Goal: Task Accomplishment & Management: Manage account settings

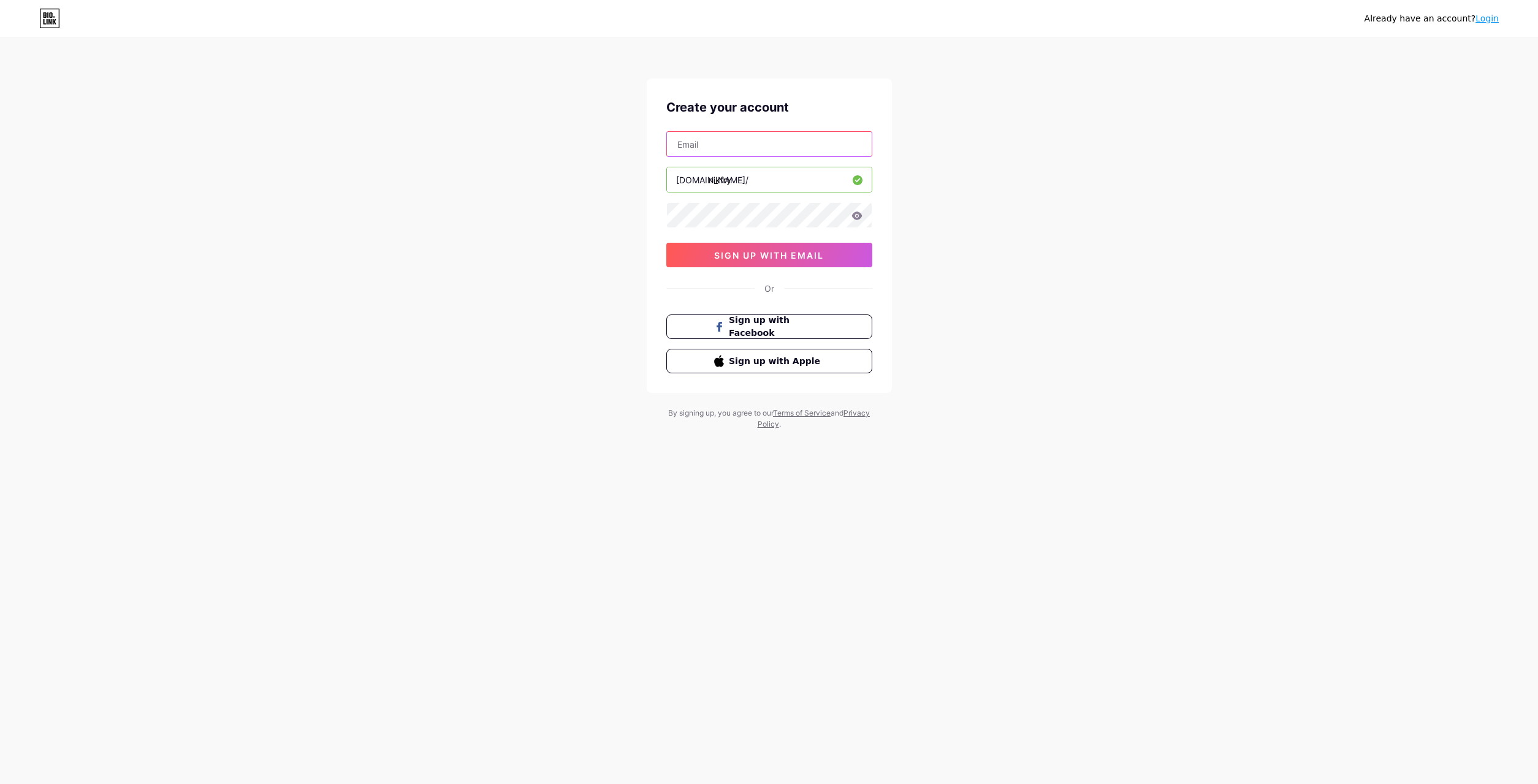
click at [736, 144] on input "text" at bounding box center [769, 144] width 205 height 24
click at [793, 141] on input "text" at bounding box center [769, 144] width 205 height 24
type input "[EMAIL_ADDRESS][DOMAIN_NAME]"
click at [732, 201] on div "[EMAIL_ADDRESS][DOMAIN_NAME] [DOMAIN_NAME]/ nikfry 0cAFcWeA4uIXSAB4IwgHZpT_SxVn…" at bounding box center [769, 199] width 206 height 136
click at [729, 262] on button "sign up with email" at bounding box center [769, 255] width 206 height 24
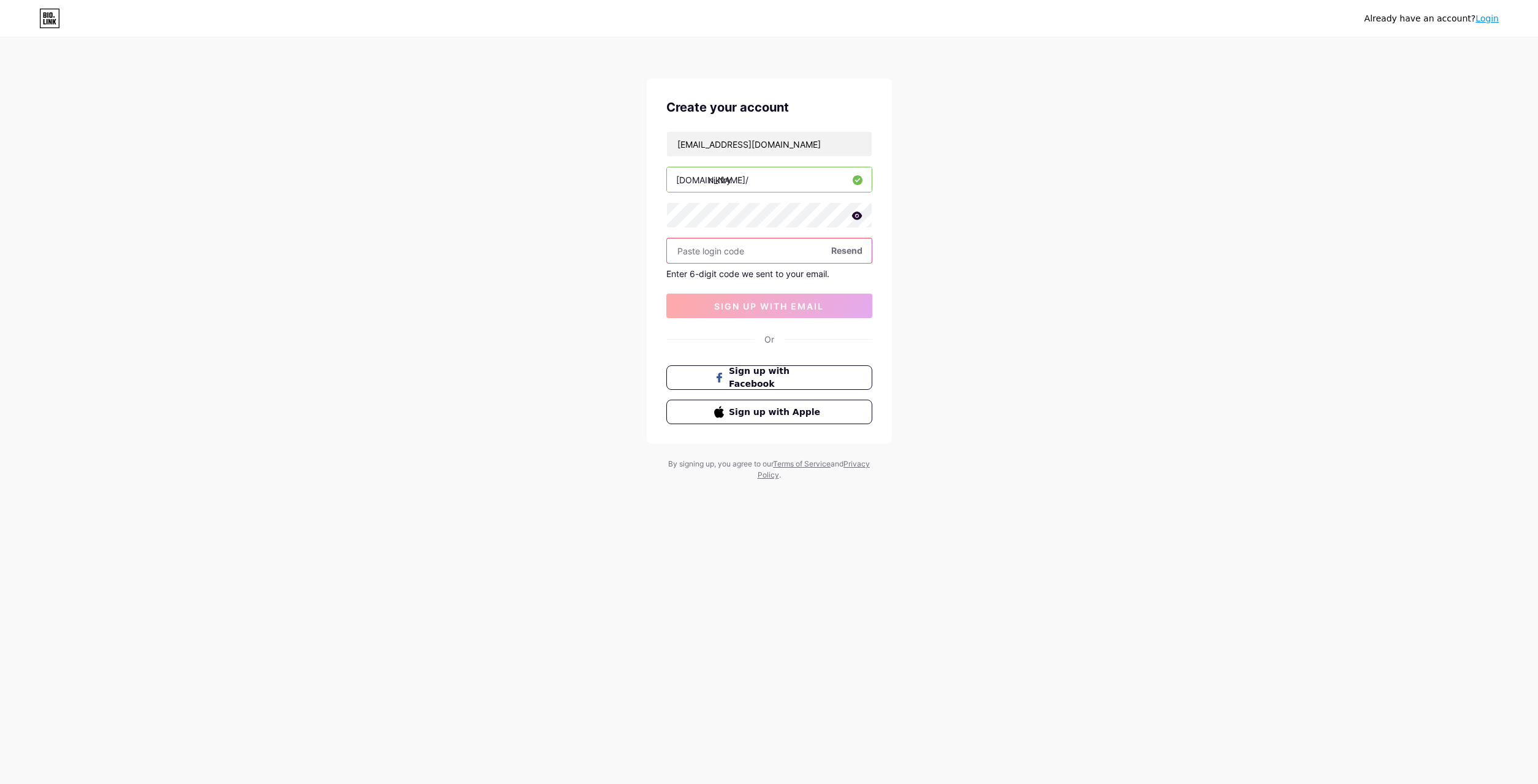
click at [716, 254] on input "text" at bounding box center [769, 251] width 205 height 24
paste input "226589"
type input "226589"
click at [761, 305] on span "sign up with email" at bounding box center [769, 306] width 110 height 10
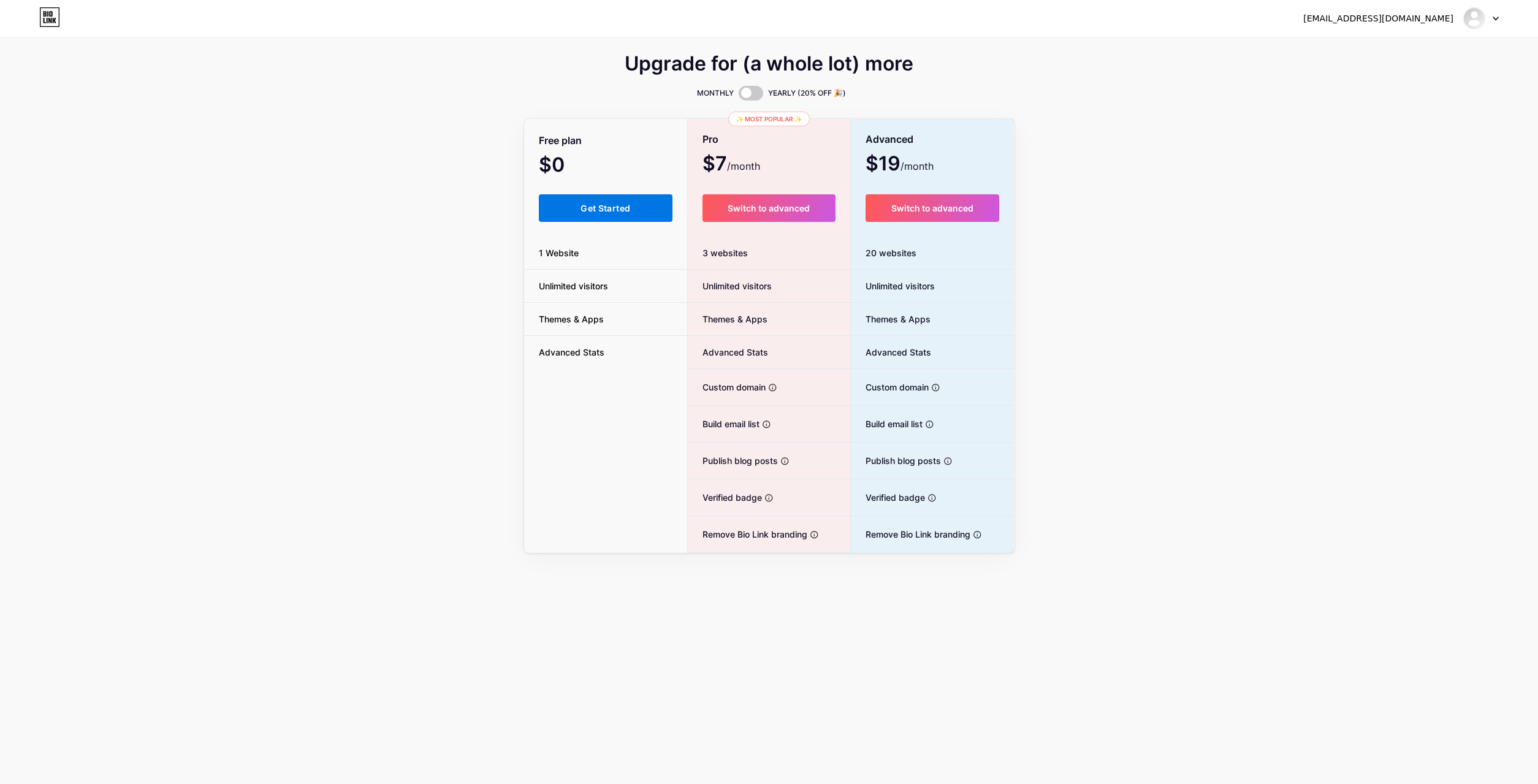
click at [596, 203] on span "Get Started" at bounding box center [605, 208] width 50 height 10
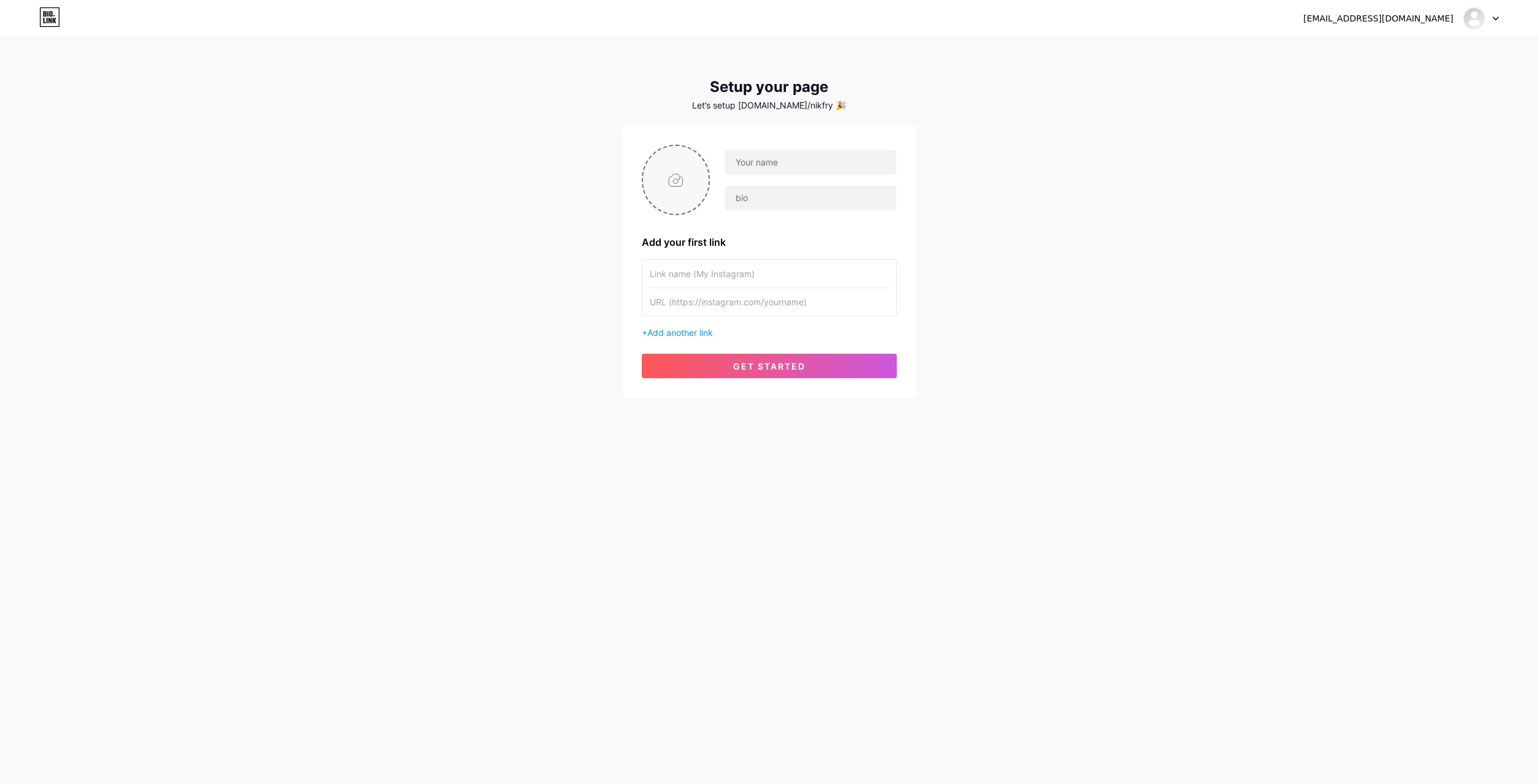
click at [681, 180] on input "file" at bounding box center [676, 180] width 66 height 68
type input "C:\fakepath\J&amp;V (127 z 154).jpg"
click at [701, 153] on icon at bounding box center [703, 153] width 4 height 4
click at [676, 178] on input "file" at bounding box center [676, 180] width 66 height 68
type input "C:\fakepath\Nepojmenované.jpeg"
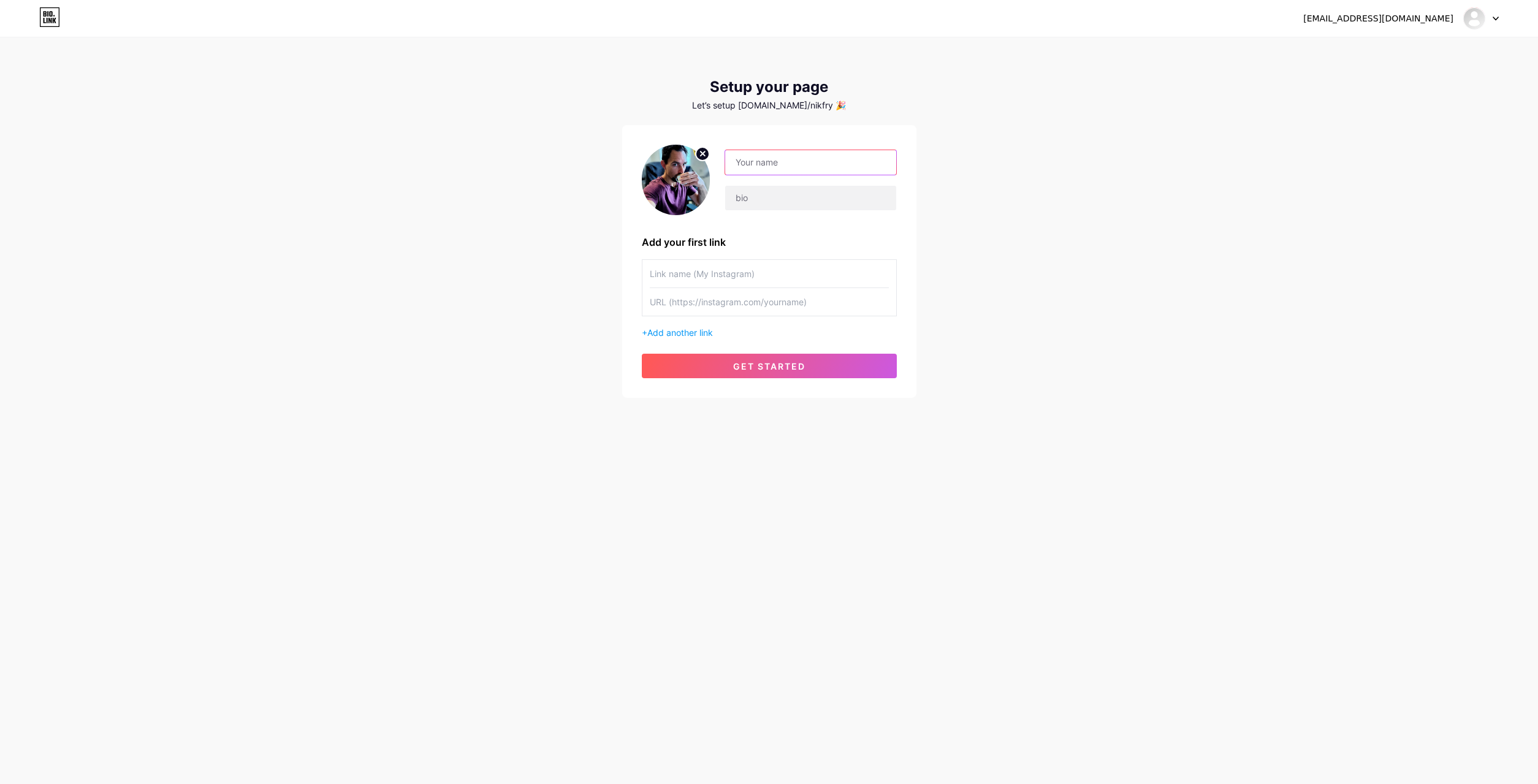
click at [799, 168] on input "text" at bounding box center [810, 162] width 170 height 24
click at [775, 203] on input "text" at bounding box center [810, 198] width 170 height 24
click at [781, 171] on input "NickFryy" at bounding box center [810, 162] width 170 height 24
type input "NickFryyy"
click at [714, 275] on input "text" at bounding box center [769, 273] width 239 height 28
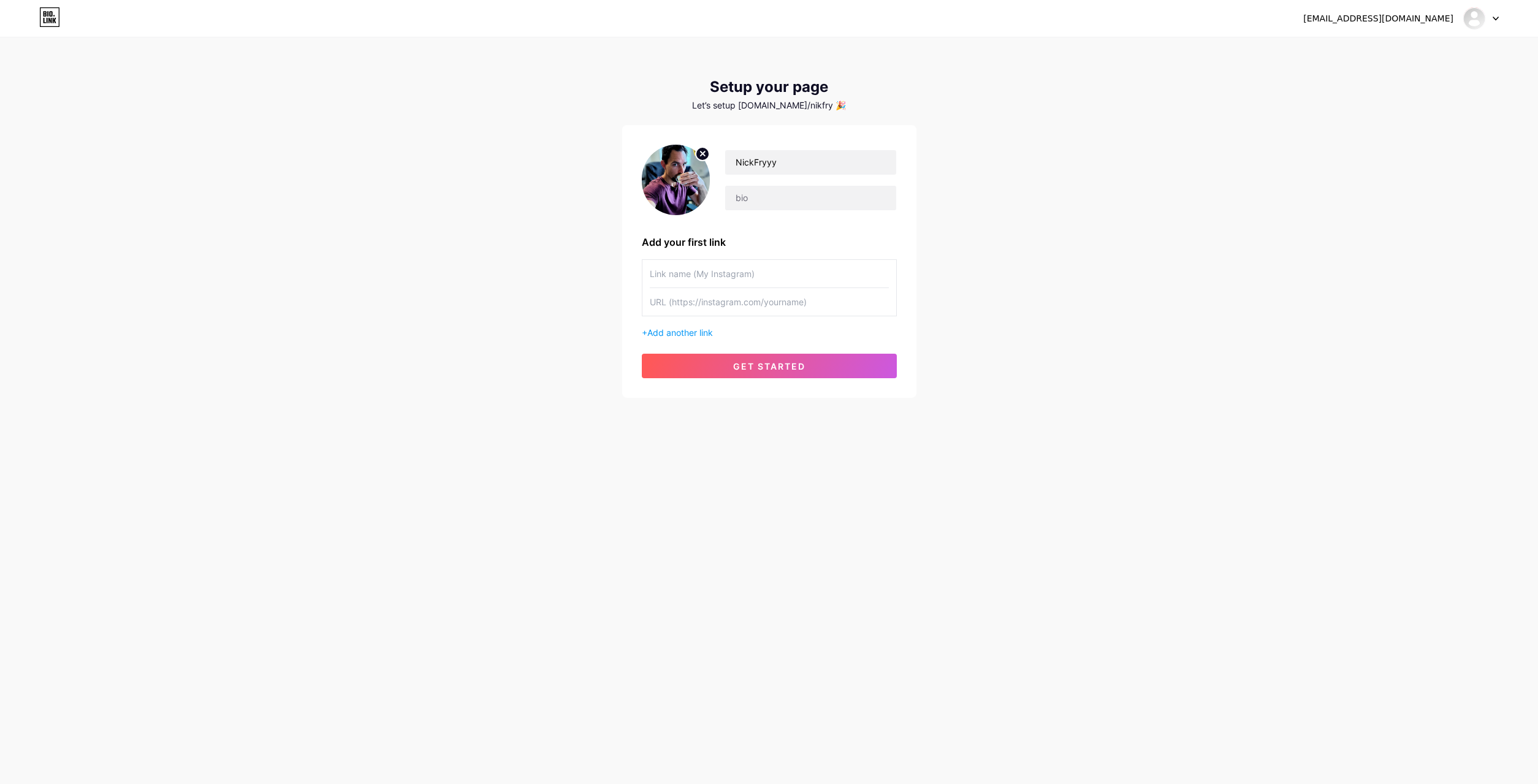
paste input "[URL][DOMAIN_NAME]"
type input "[URL][DOMAIN_NAME]"
drag, startPoint x: 860, startPoint y: 275, endPoint x: 399, endPoint y: 286, distance: 461.1
click at [650, 286] on input "[URL][DOMAIN_NAME]" at bounding box center [769, 273] width 239 height 28
click at [720, 297] on input "text" at bounding box center [769, 302] width 239 height 28
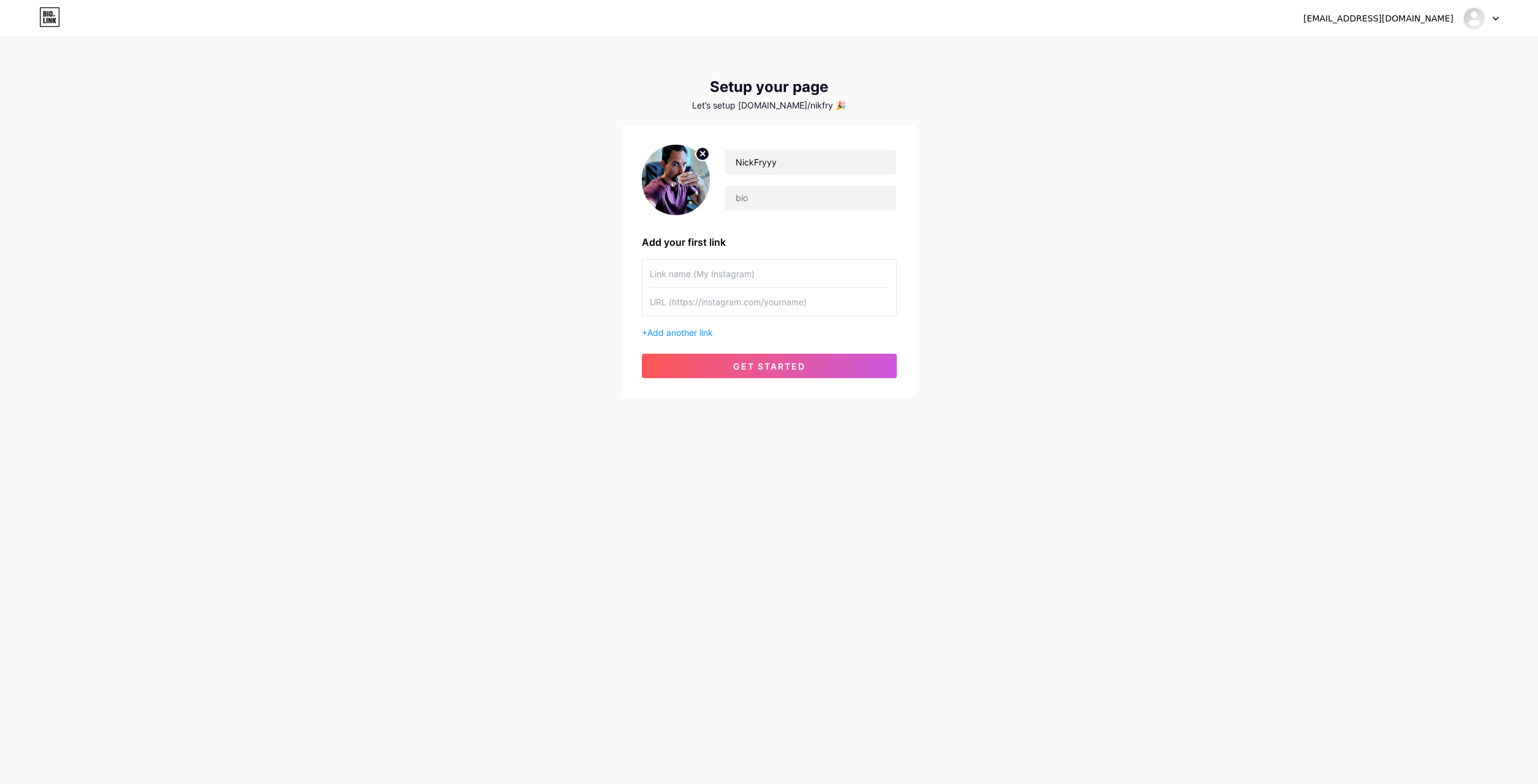
paste input "[URL][DOMAIN_NAME]"
type input "[URL][DOMAIN_NAME]"
click at [735, 276] on input "text" at bounding box center [769, 273] width 239 height 28
drag, startPoint x: 801, startPoint y: 300, endPoint x: 764, endPoint y: 300, distance: 37.0
click at [764, 300] on input "[URL][DOMAIN_NAME]" at bounding box center [769, 302] width 239 height 28
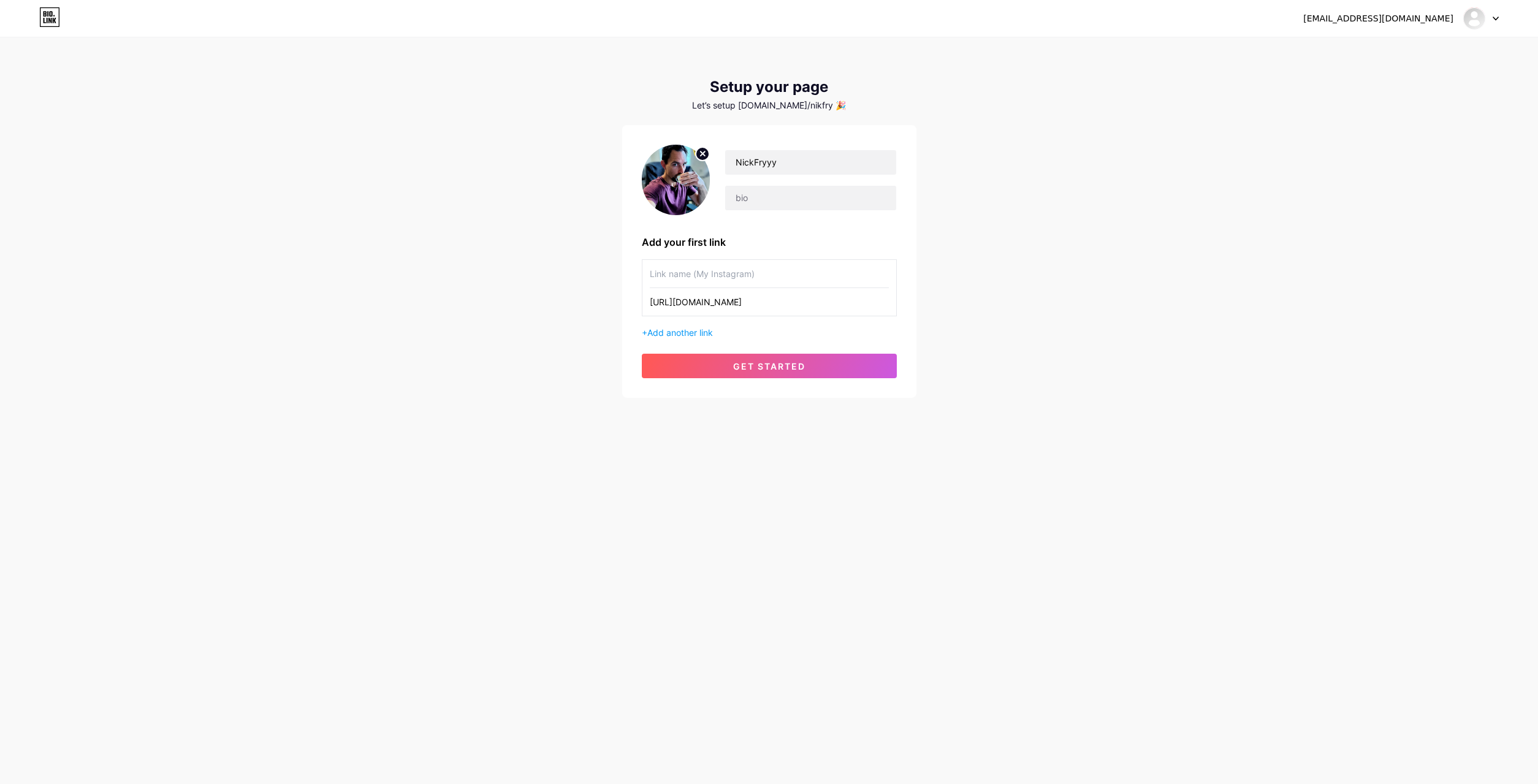
click at [691, 269] on input "text" at bounding box center [769, 273] width 239 height 28
paste input "nickfry33"
type input "nickfry33"
click at [697, 366] on button "get started" at bounding box center [769, 366] width 255 height 24
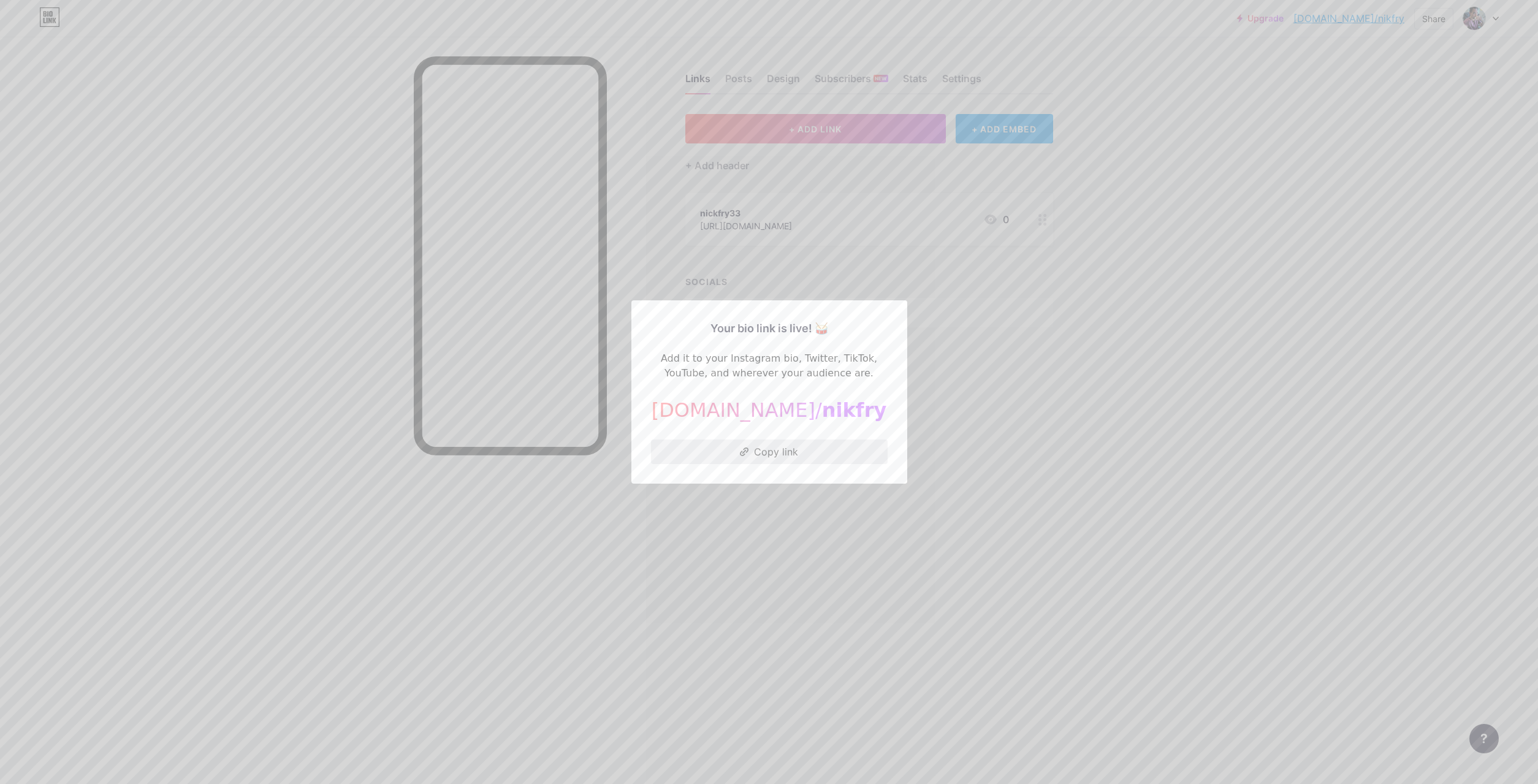
click at [735, 457] on button "Copy link" at bounding box center [769, 452] width 237 height 24
click at [938, 254] on div at bounding box center [769, 392] width 1538 height 784
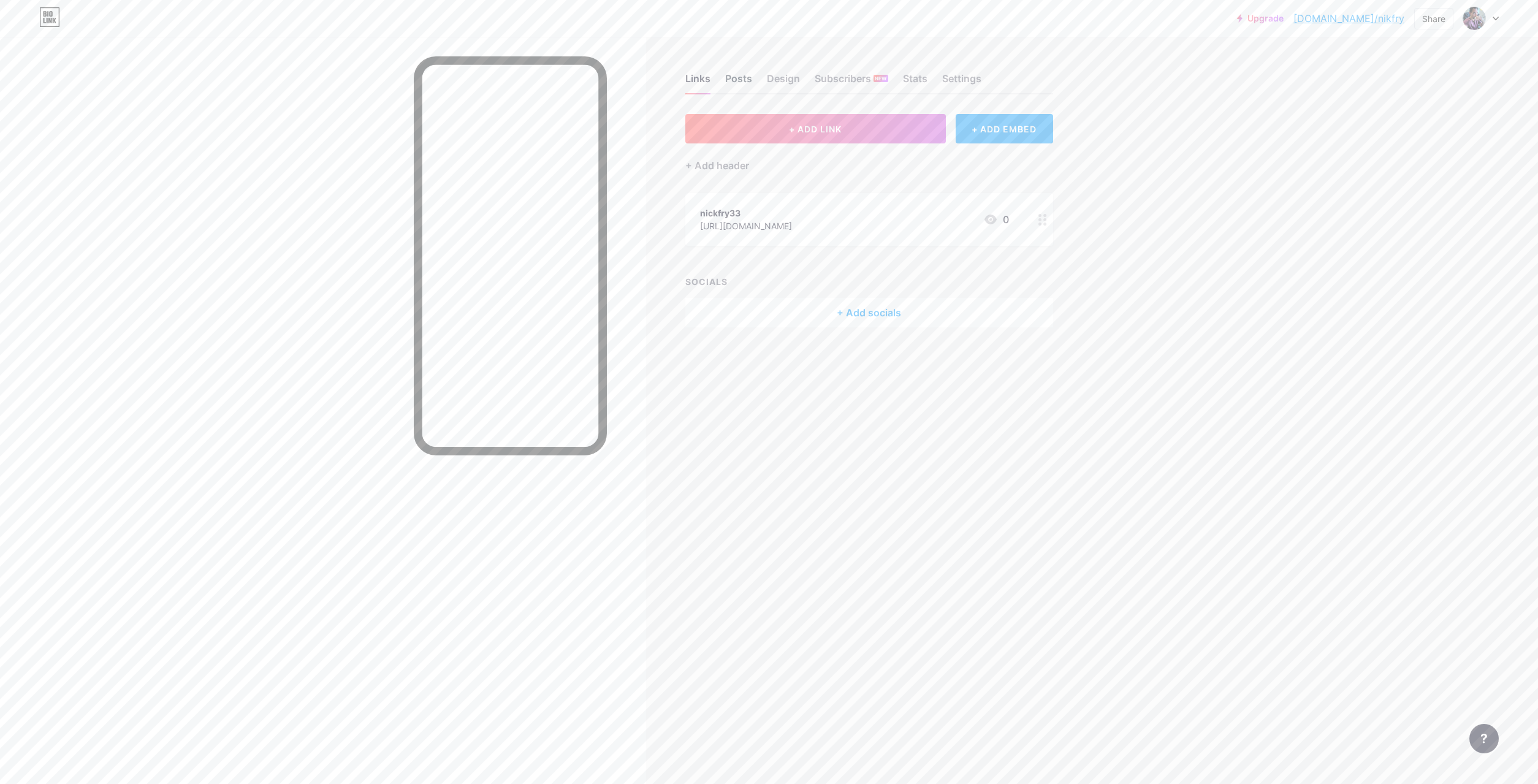
click at [734, 83] on div "Posts" at bounding box center [739, 82] width 27 height 22
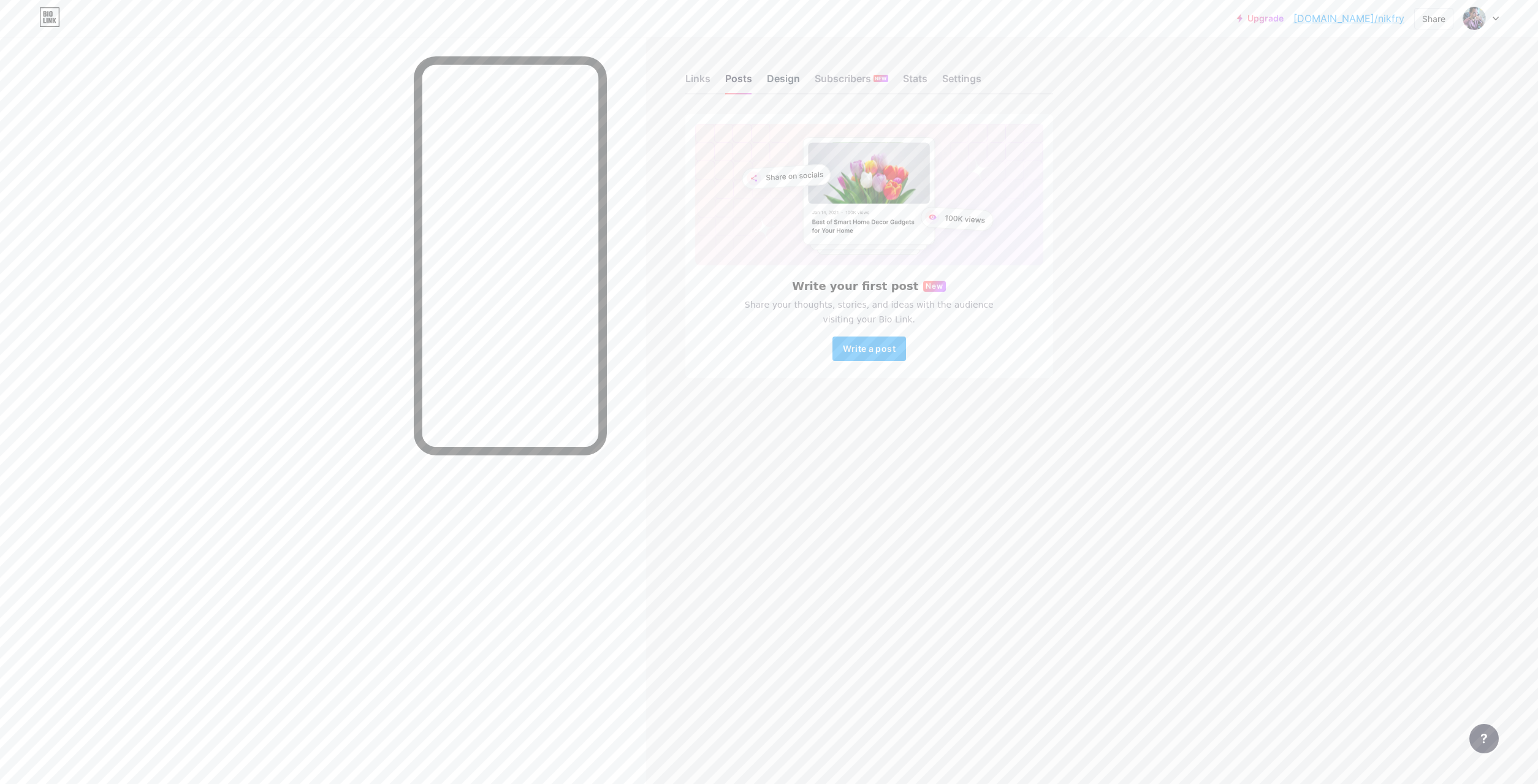
click at [783, 75] on div "Design" at bounding box center [784, 82] width 33 height 22
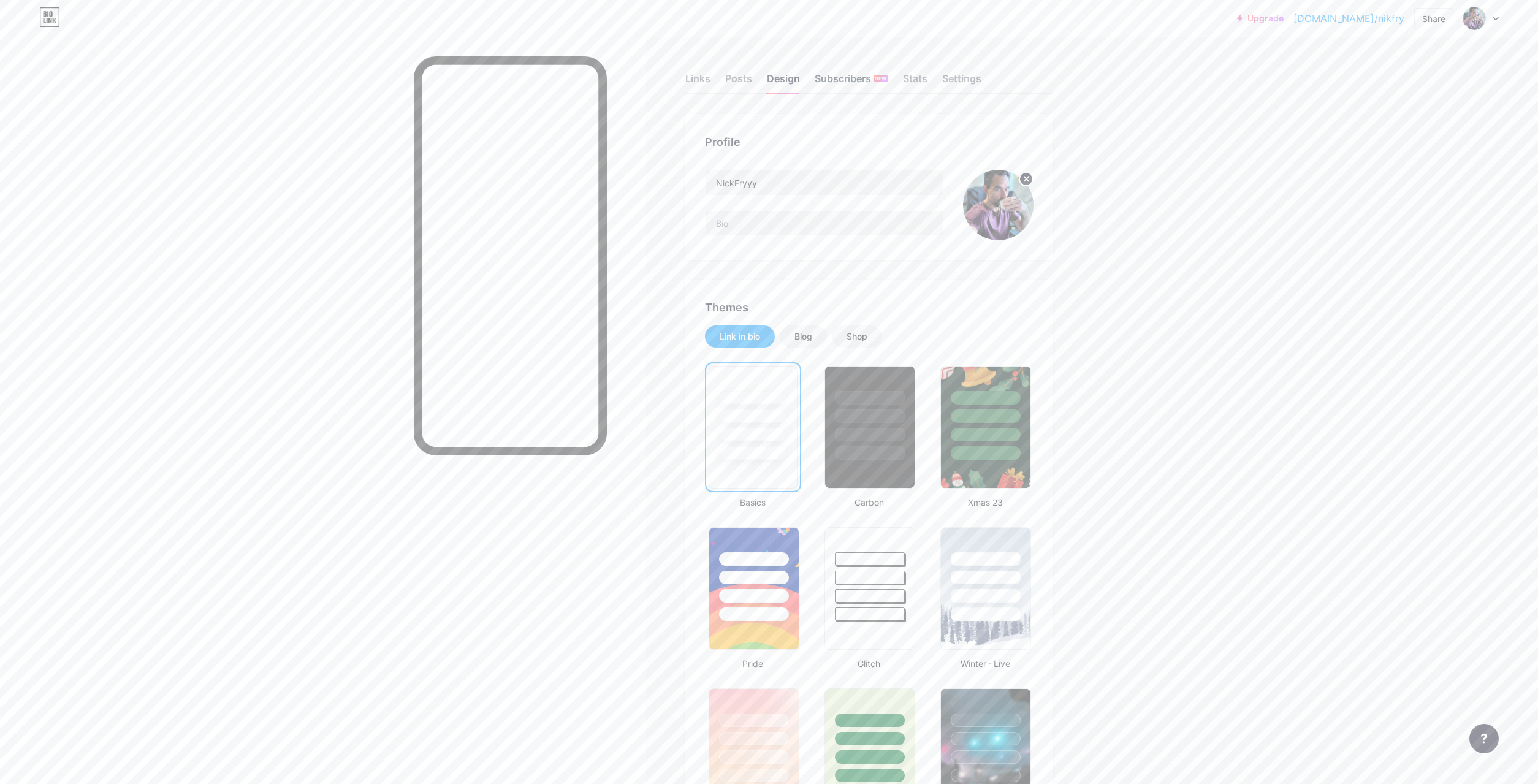
click at [845, 77] on div "Subscribers NEW" at bounding box center [851, 82] width 73 height 22
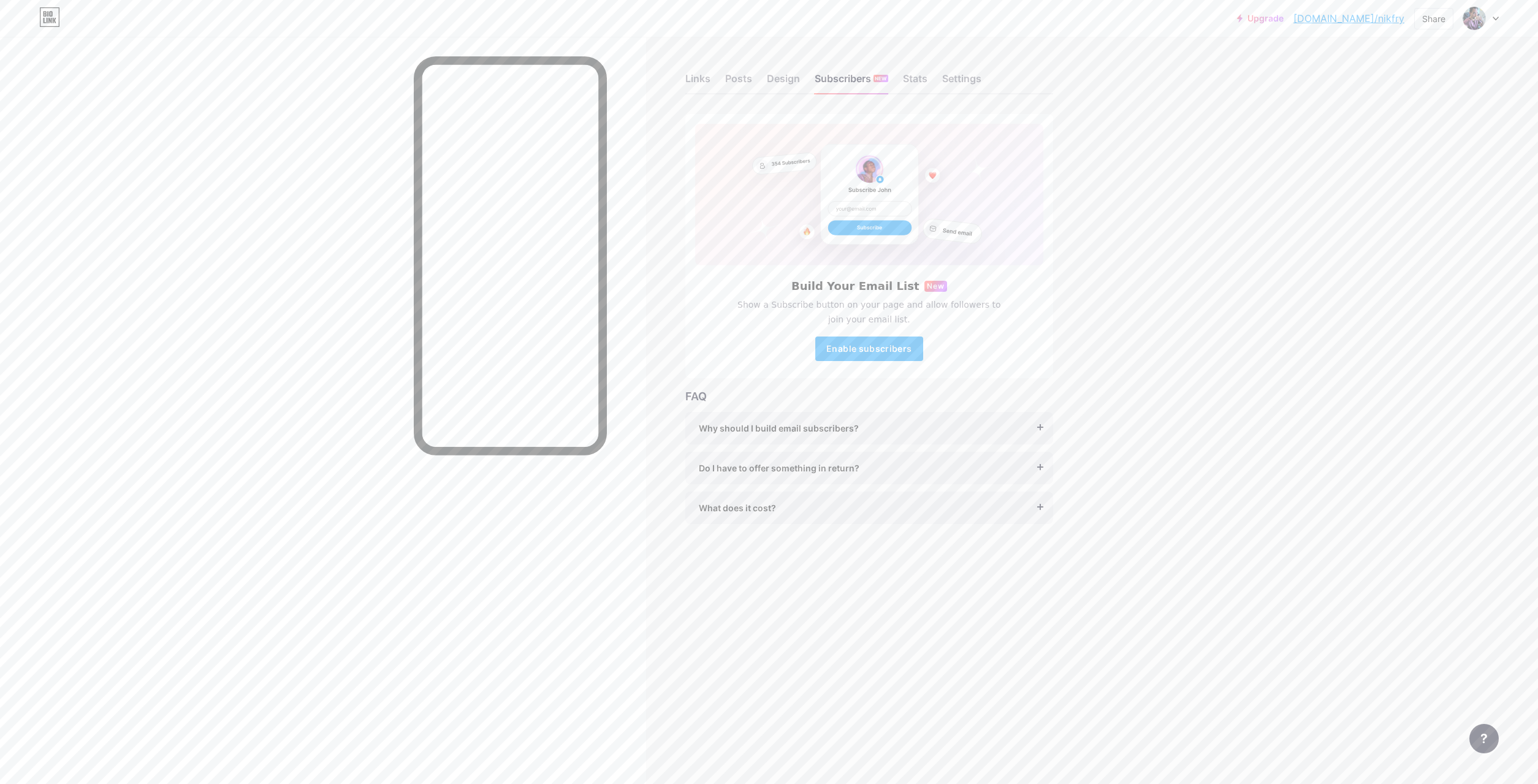
click at [933, 87] on div "Links Posts Design Subscribers NEW Stats Settings" at bounding box center [869, 73] width 368 height 43
click at [921, 85] on div "Stats" at bounding box center [915, 82] width 24 height 22
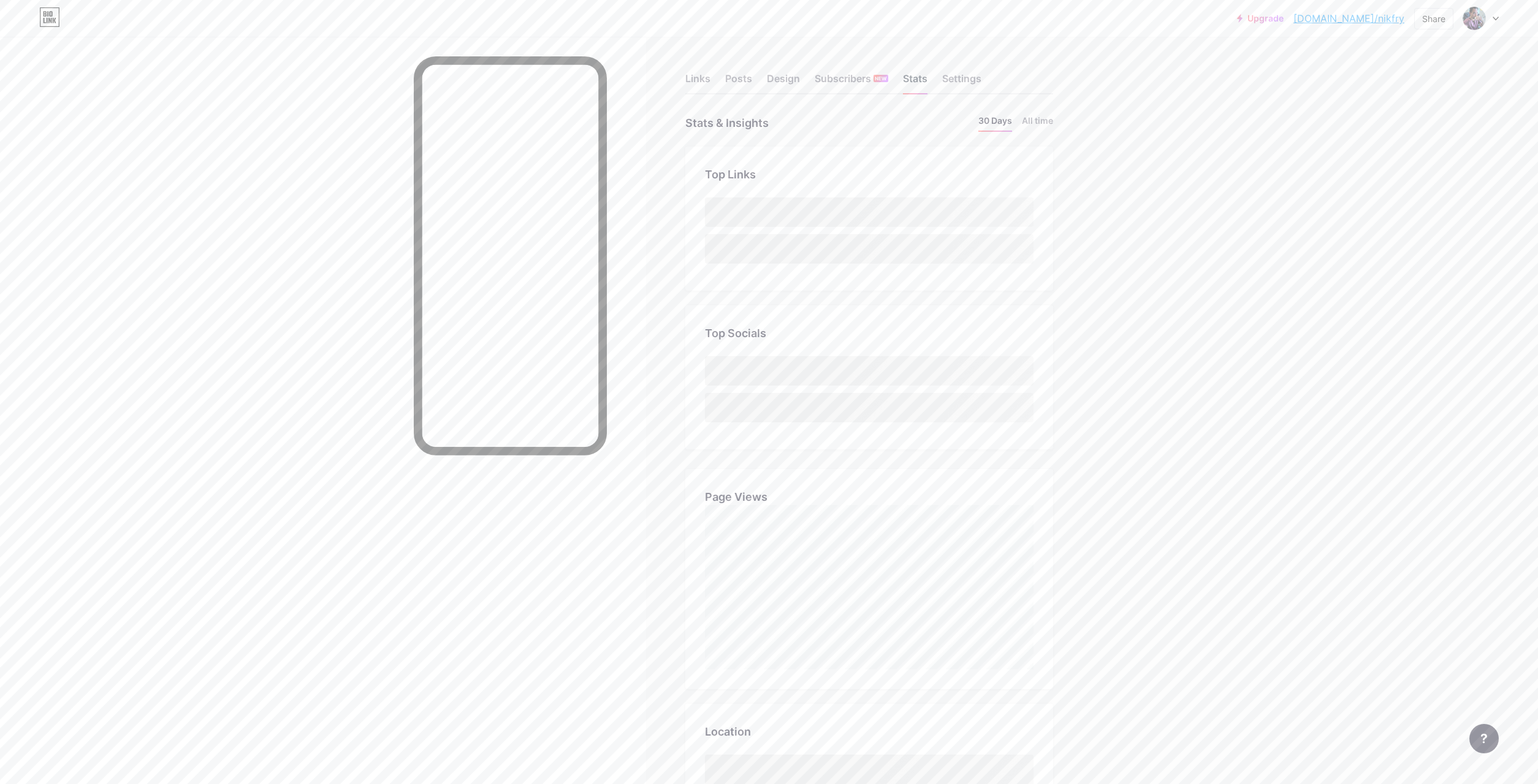
scroll to position [784, 1538]
click at [961, 88] on div "Settings" at bounding box center [962, 82] width 39 height 22
drag, startPoint x: 796, startPoint y: 211, endPoint x: 735, endPoint y: 212, distance: 61.0
click at [735, 212] on div "nikfry .[DOMAIN_NAME]" at bounding box center [869, 208] width 328 height 16
drag, startPoint x: 900, startPoint y: 169, endPoint x: 893, endPoint y: 171, distance: 7.3
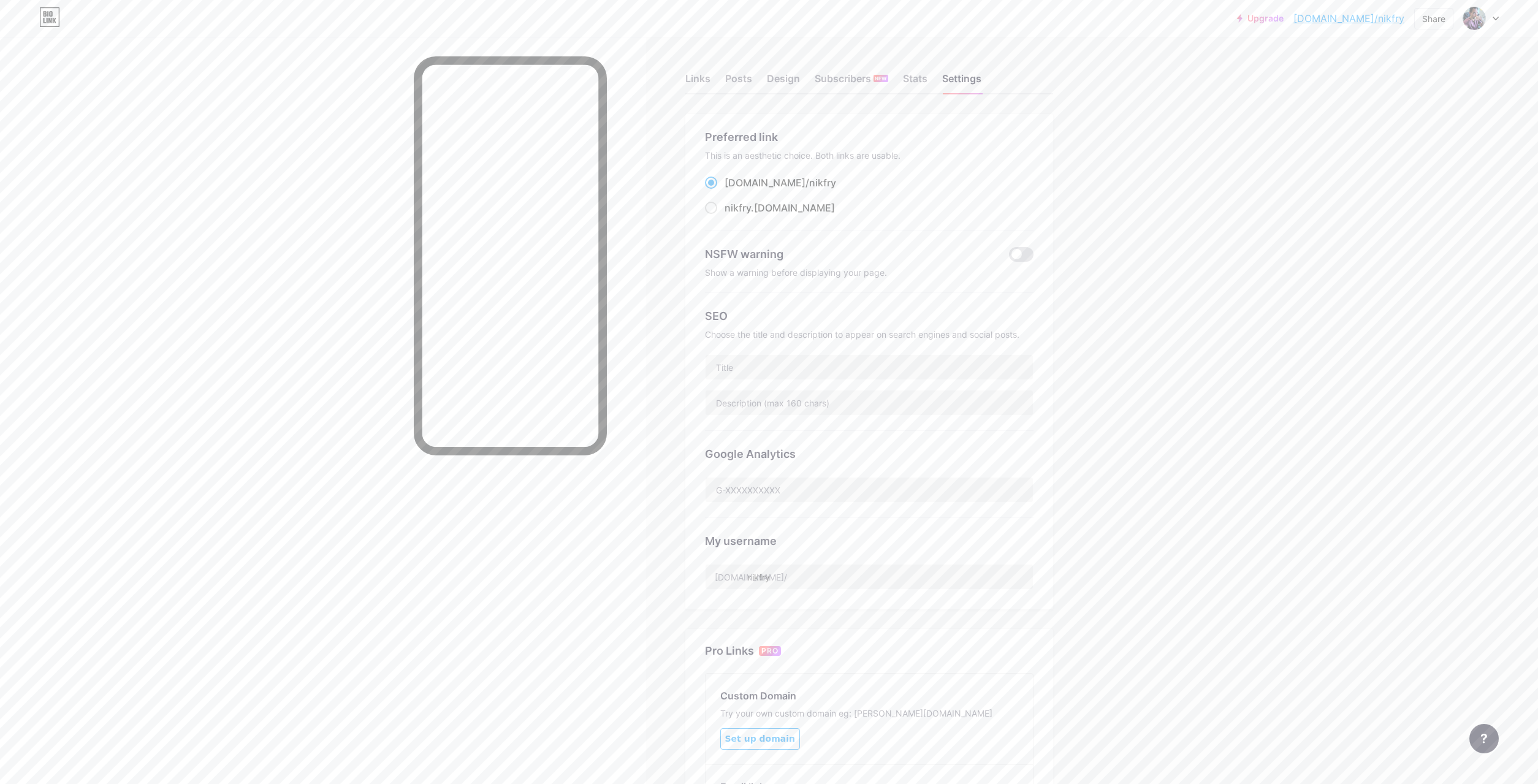
click at [899, 170] on div "Preferred link This is an aesthetic choice. Both links are usable. [DOMAIN_NAME…" at bounding box center [869, 180] width 328 height 102
drag, startPoint x: 782, startPoint y: 181, endPoint x: 727, endPoint y: 182, distance: 55.0
click at [727, 182] on div "[DOMAIN_NAME]/ nikfry" at bounding box center [869, 182] width 328 height 16
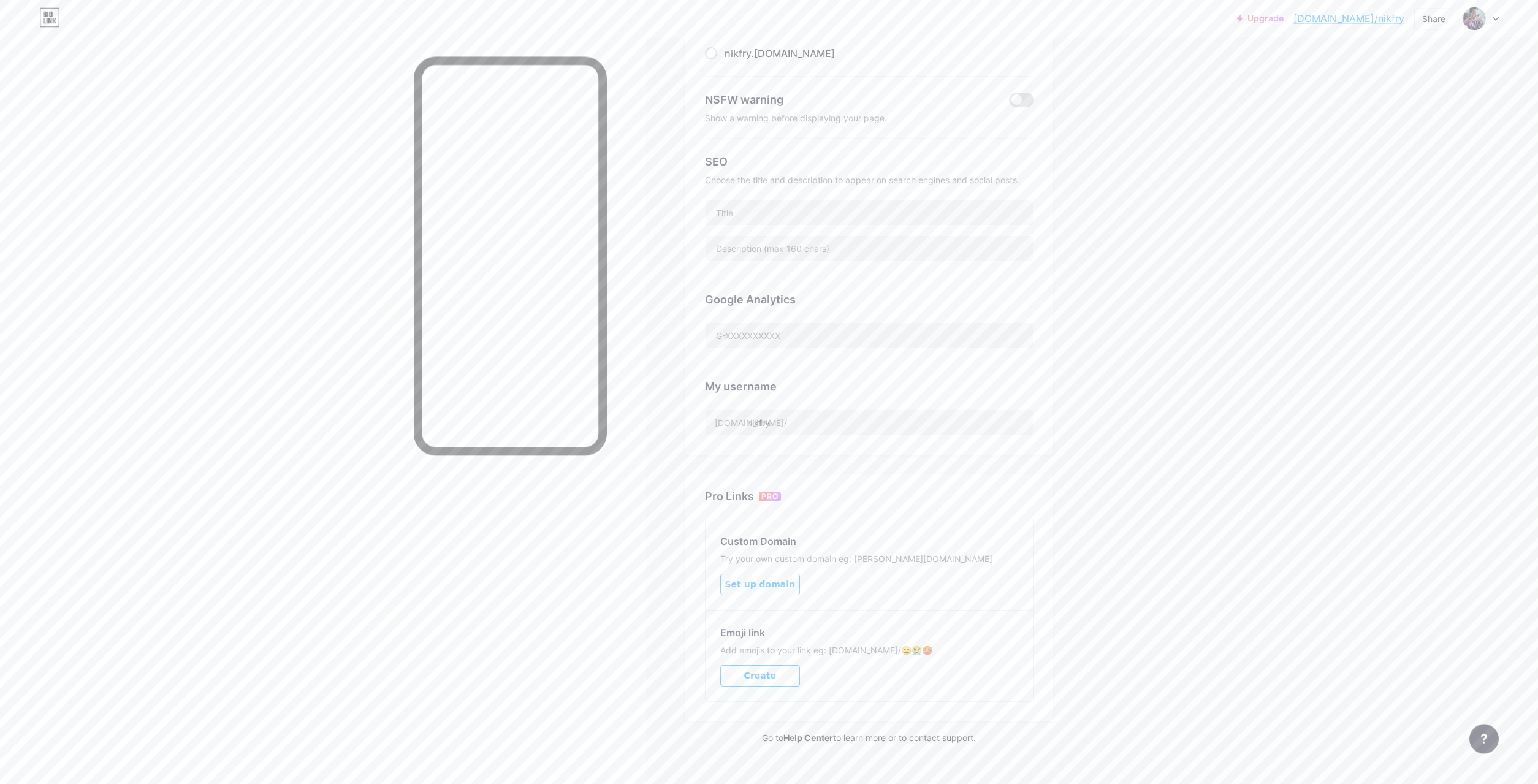
scroll to position [175, 0]
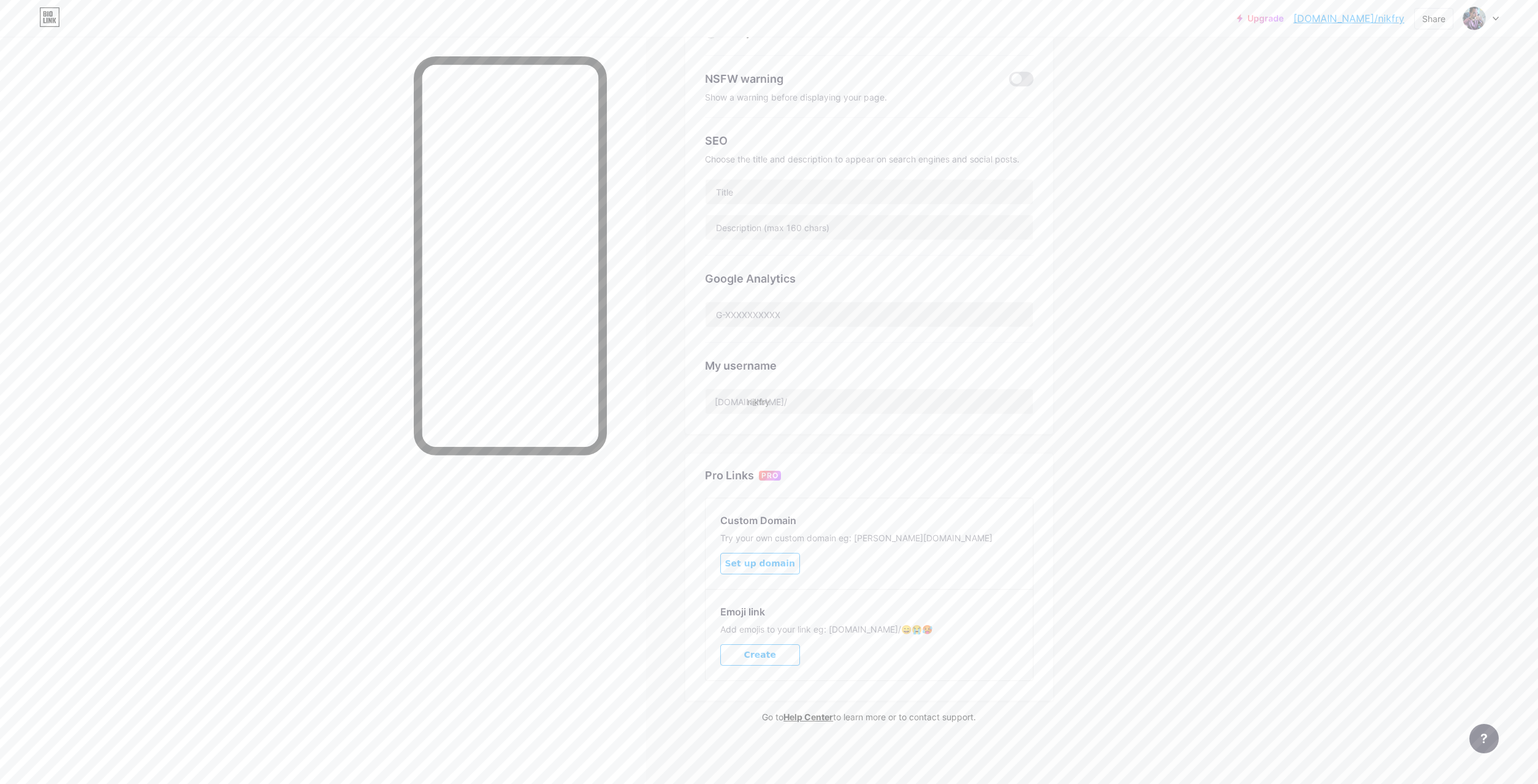
copy div "[DOMAIN_NAME]/ nikfry"
click at [1341, 229] on div "Upgrade [DOMAIN_NAME]/nikfry... [DOMAIN_NAME]/nikfry Share Switch accounts Nick…" at bounding box center [769, 305] width 1538 height 960
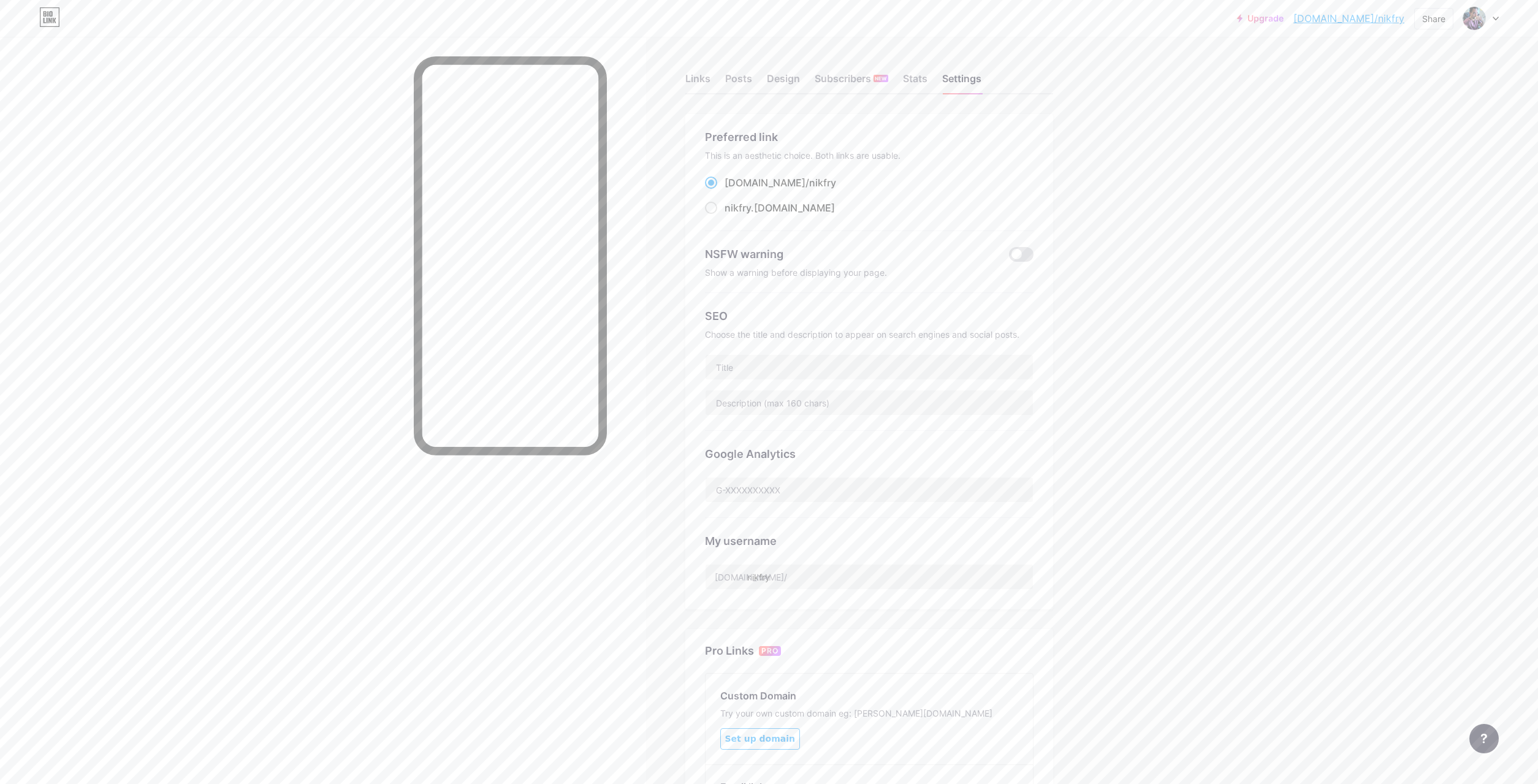
click at [683, 74] on div "Links Posts Design Subscribers NEW Stats Settings Preferred link This is an aes…" at bounding box center [552, 498] width 1105 height 923
click at [704, 77] on div "Links" at bounding box center [697, 82] width 25 height 22
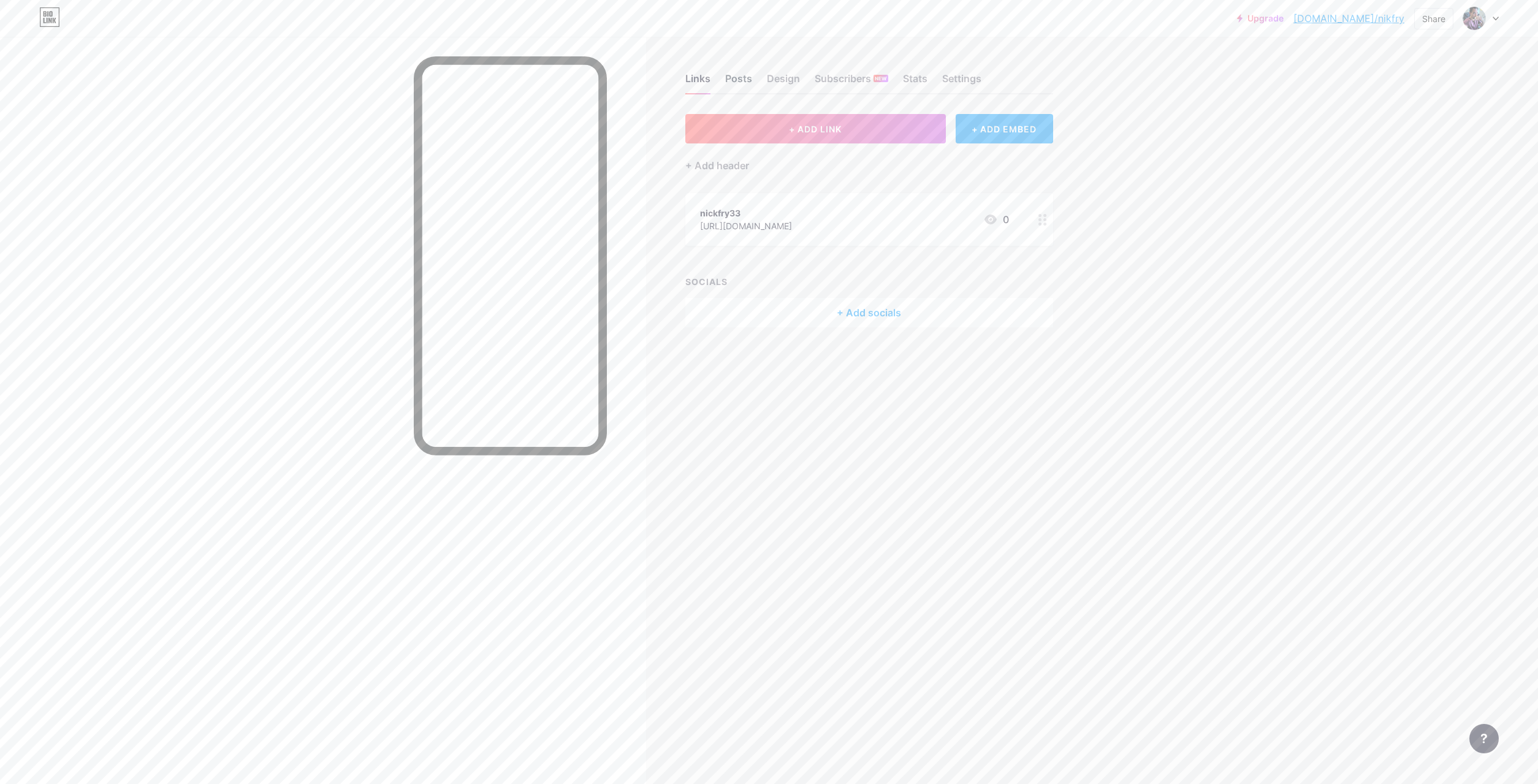
click at [733, 79] on div "Posts" at bounding box center [739, 82] width 27 height 22
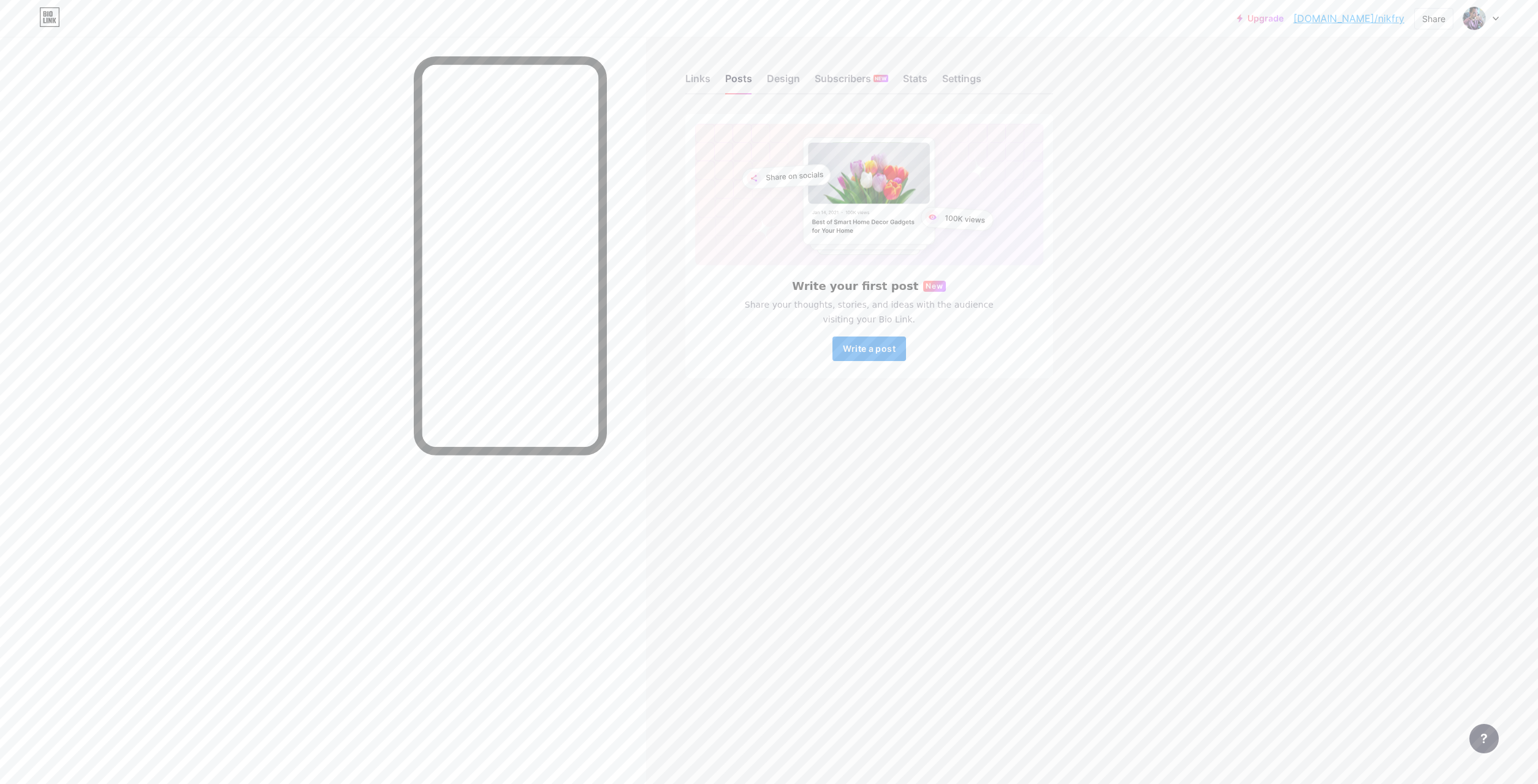
click at [857, 347] on span "Write a post" at bounding box center [870, 348] width 53 height 10
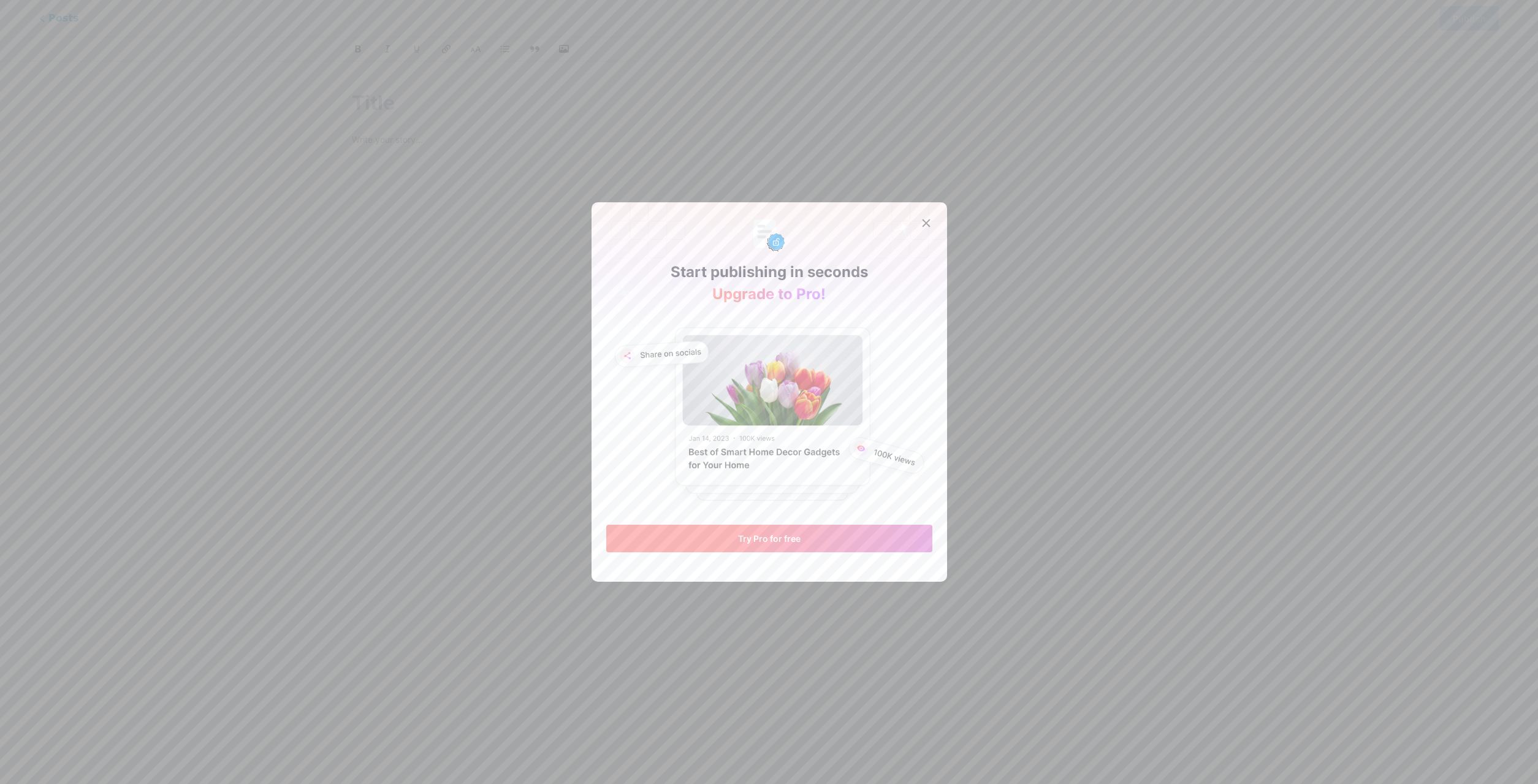
click at [796, 539] on span "Try Pro for free" at bounding box center [769, 538] width 62 height 10
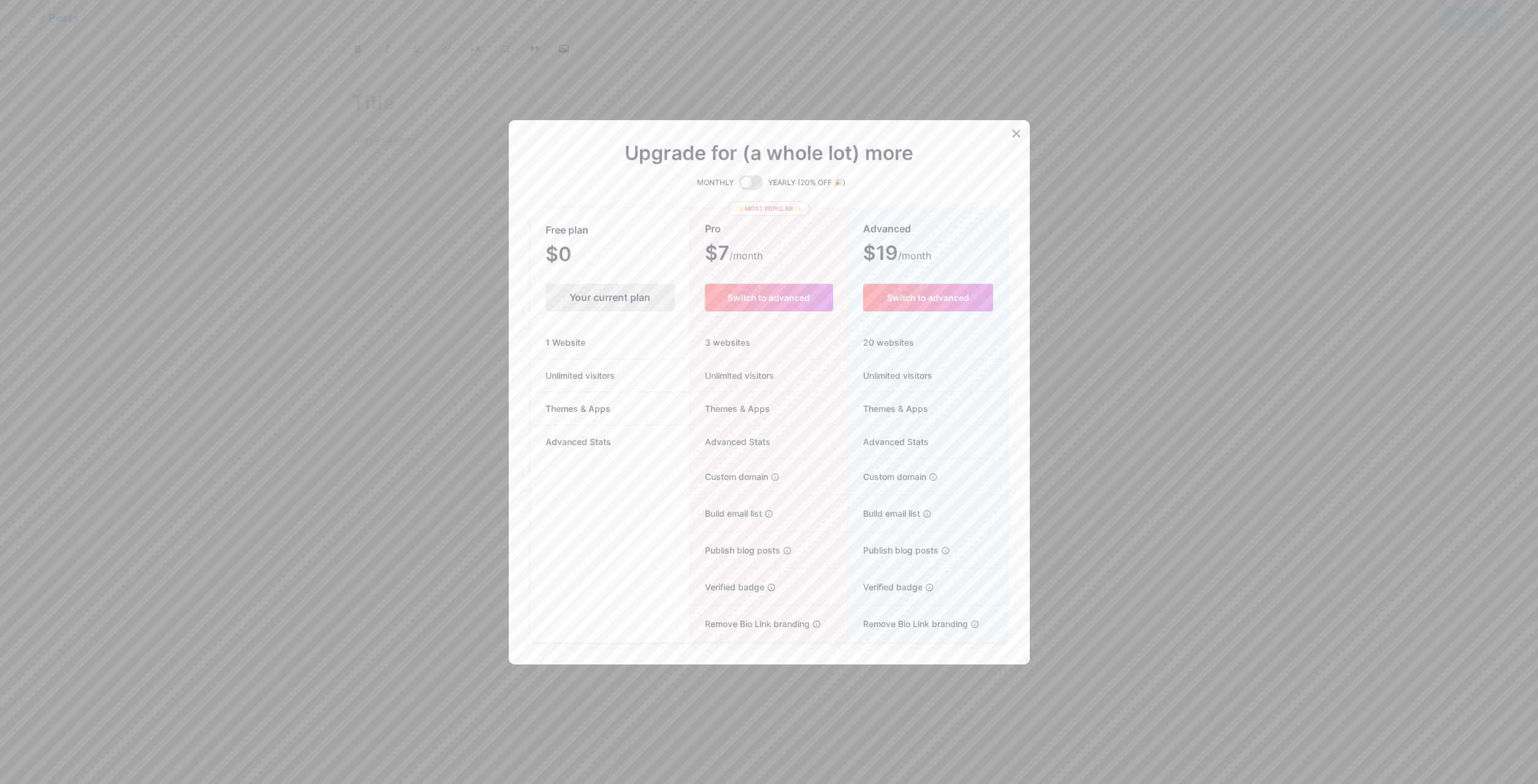
click at [598, 300] on div "Your current plan" at bounding box center [610, 297] width 130 height 28
click at [1014, 136] on icon at bounding box center [1016, 134] width 7 height 7
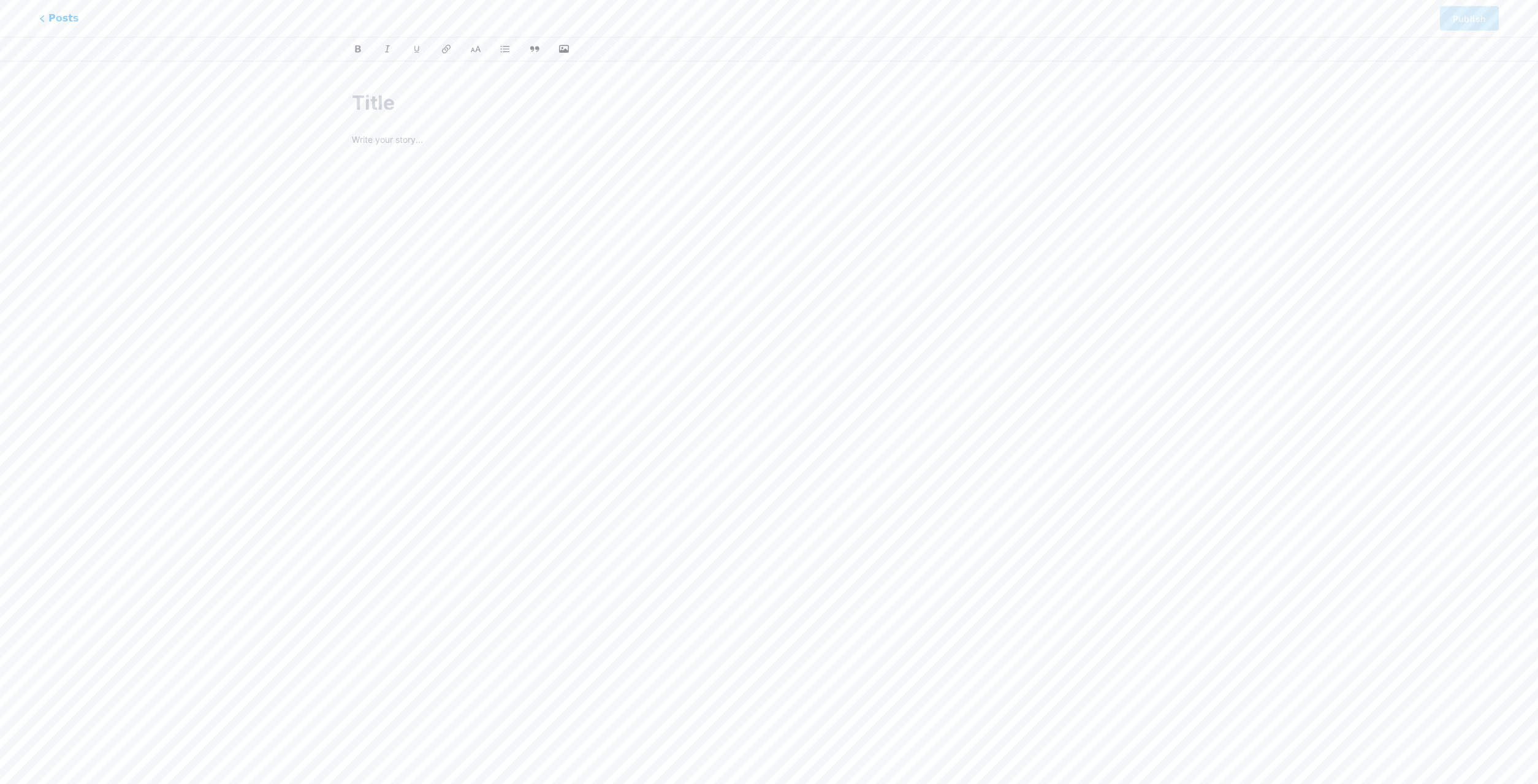
click at [439, 138] on p at bounding box center [769, 140] width 834 height 17
click at [565, 47] on icon "button" at bounding box center [564, 49] width 12 height 12
click at [0, 0] on input "file" at bounding box center [0, 0] width 0 height 0
click at [41, 16] on icon at bounding box center [40, 18] width 6 height 7
